Goal: Answer question/provide support: Share knowledge or assist other users

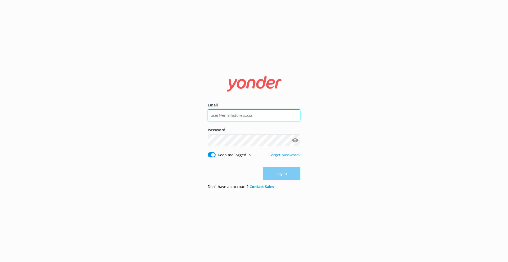
type input "[PERSON_NAME][EMAIL_ADDRESS][PERSON_NAME][DOMAIN_NAME]"
click at [273, 175] on div "Log in" at bounding box center [254, 173] width 93 height 13
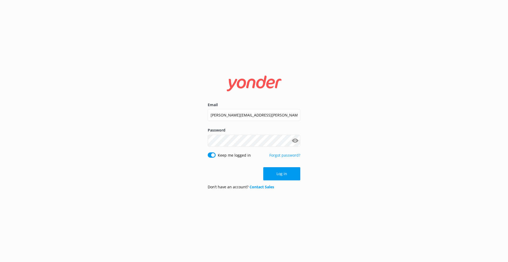
click at [289, 176] on button "Log in" at bounding box center [281, 173] width 37 height 13
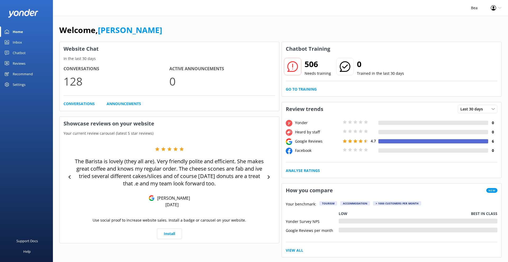
scroll to position [0, 0]
click at [18, 52] on div "Chatbot" at bounding box center [19, 53] width 13 height 11
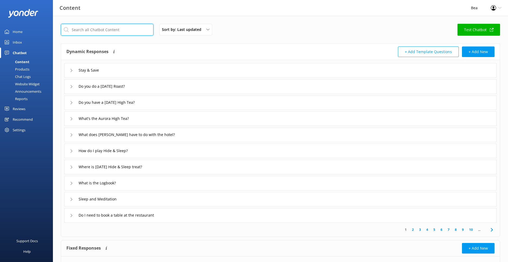
click at [93, 30] on input "text" at bounding box center [107, 30] width 93 height 12
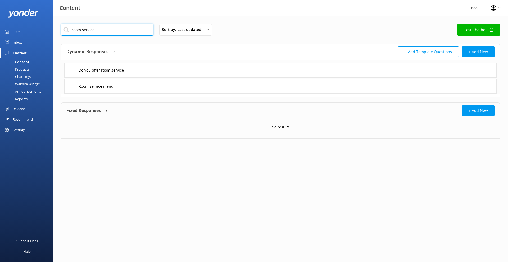
type input "room service"
click at [72, 87] on icon at bounding box center [71, 86] width 3 height 3
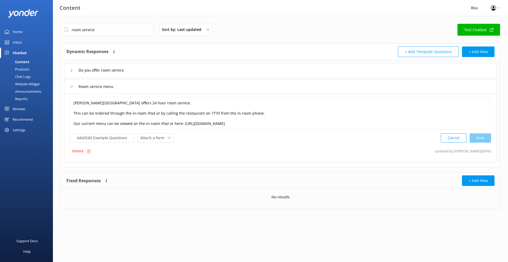
click at [72, 71] on icon at bounding box center [71, 70] width 3 height 3
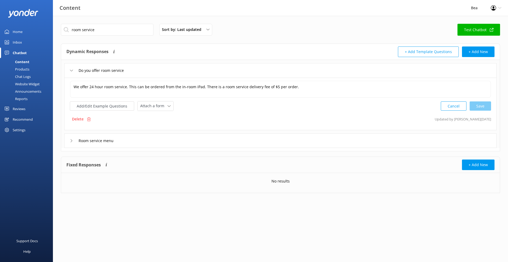
click at [72, 71] on icon at bounding box center [71, 70] width 3 height 3
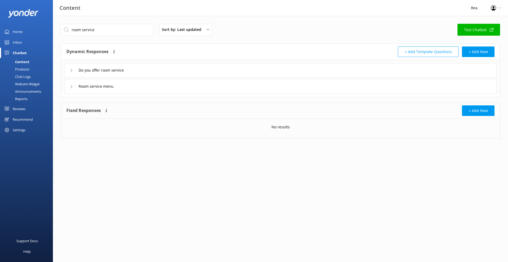
click at [72, 71] on icon at bounding box center [71, 70] width 3 height 3
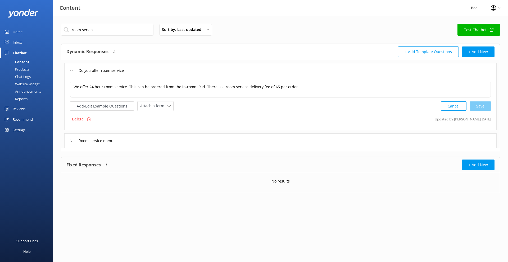
click at [72, 71] on icon at bounding box center [71, 70] width 3 height 3
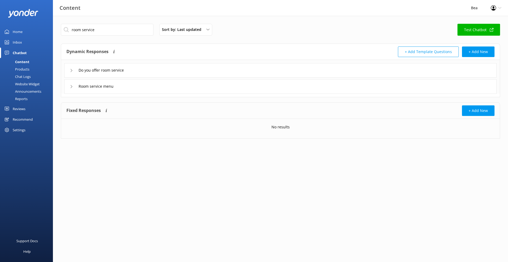
click at [71, 86] on icon at bounding box center [71, 86] width 3 height 3
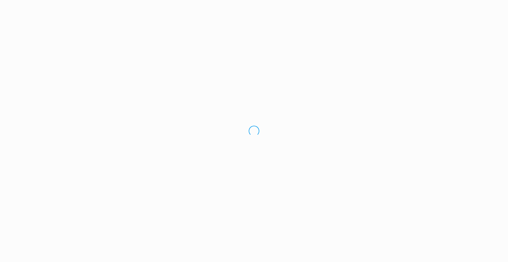
click at [157, 121] on div "Loading.." at bounding box center [254, 131] width 508 height 262
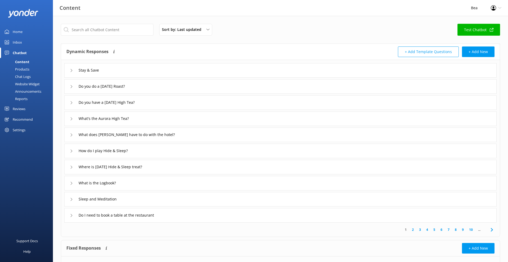
scroll to position [0, 0]
click at [99, 29] on input "text" at bounding box center [107, 30] width 93 height 12
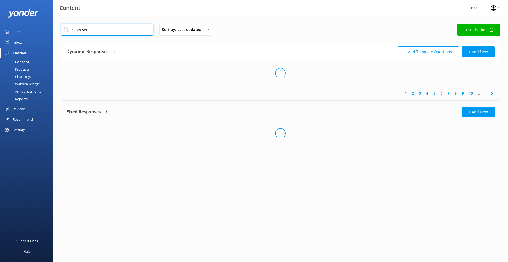
scroll to position [0, 0]
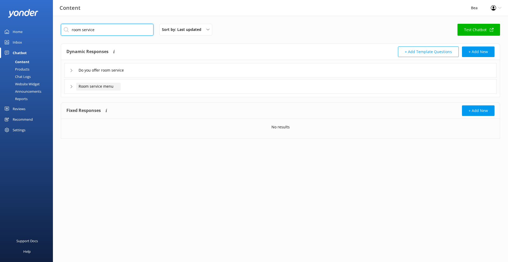
type input "room service"
click at [84, 87] on span "Room service menu" at bounding box center [96, 87] width 35 height 6
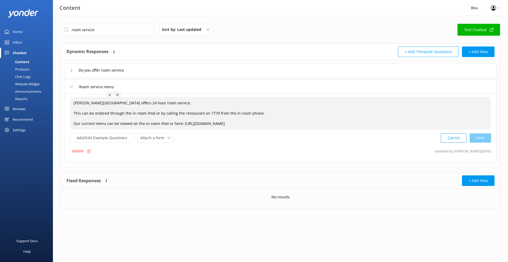
click at [263, 123] on span "[PERSON_NAME][GEOGRAPHIC_DATA] offers 24 hour room service. This can be ordered…" at bounding box center [169, 113] width 191 height 26
drag, startPoint x: 267, startPoint y: 123, endPoint x: 167, endPoint y: 124, distance: 100.0
click at [167, 124] on textarea "[PERSON_NAME][GEOGRAPHIC_DATA] offers 24 hour room service. This can be ordered…" at bounding box center [280, 113] width 420 height 32
click at [165, 138] on span "Attach a form" at bounding box center [153, 138] width 27 height 6
click at [181, 137] on div "Add/Edit Example Questions Attach a form Leave contact details Check availabili…" at bounding box center [280, 138] width 421 height 10
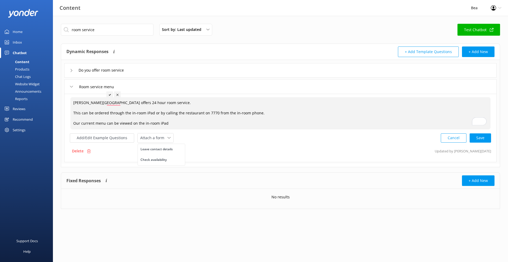
click at [174, 125] on textarea "Bolton Hotel offers 24 hour room service. This can be ordered through the in-ro…" at bounding box center [280, 113] width 420 height 32
type textarea "Bolton Hotel offers 24 hour room service. This can be ordered through the in-ro…"
click at [173, 126] on div "Bolton Hotel offers 24 hour room service. This can be ordered through the in-ro…" at bounding box center [280, 113] width 420 height 33
click at [171, 125] on textarea "Bolton Hotel offers 24 hour room service. This can be ordered through the in-ro…" at bounding box center [280, 113] width 420 height 32
type textarea "Bolton Hotel offers 24 hour room service. This can be ordered through the in-ro…"
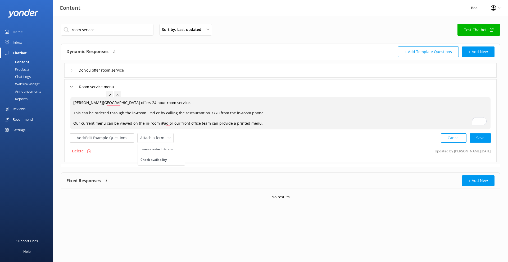
click at [479, 137] on div "Cancel Save" at bounding box center [466, 138] width 50 height 10
click at [70, 71] on icon at bounding box center [71, 70] width 3 height 3
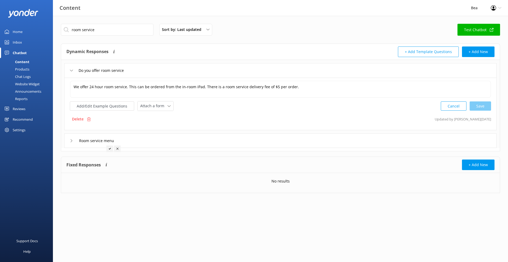
click at [484, 108] on div "Cancel Save" at bounding box center [466, 106] width 50 height 10
drag, startPoint x: 70, startPoint y: 71, endPoint x: 87, endPoint y: 84, distance: 21.8
click at [70, 71] on icon at bounding box center [71, 70] width 3 height 3
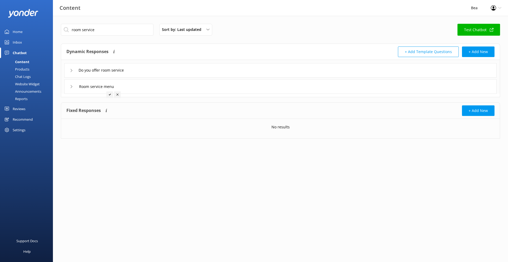
drag, startPoint x: 72, startPoint y: 86, endPoint x: 76, endPoint y: 87, distance: 3.5
click at [72, 87] on icon at bounding box center [71, 86] width 3 height 3
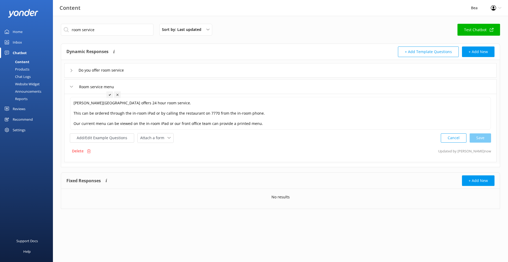
click at [481, 138] on div "Cancel Save" at bounding box center [466, 138] width 50 height 10
